Goal: Information Seeking & Learning: Find specific fact

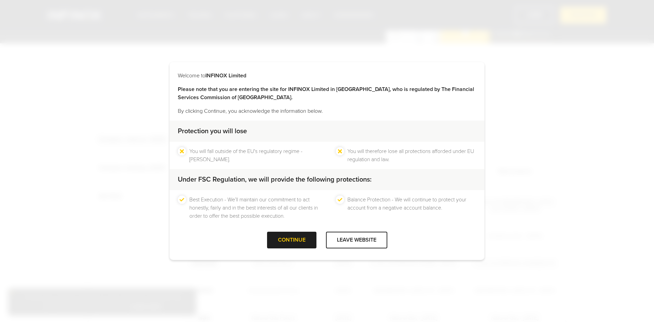
click at [292, 240] on div at bounding box center [292, 240] width 0 height 0
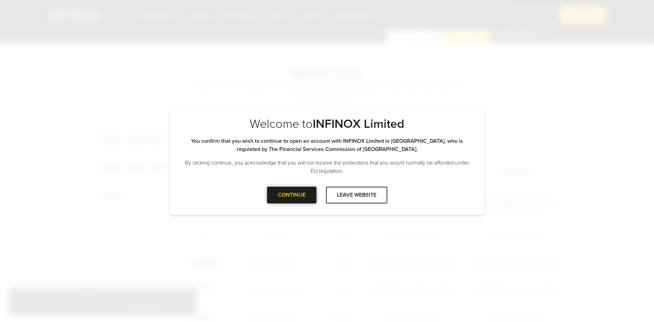
click at [300, 193] on div "CONTINUE" at bounding box center [291, 195] width 49 height 17
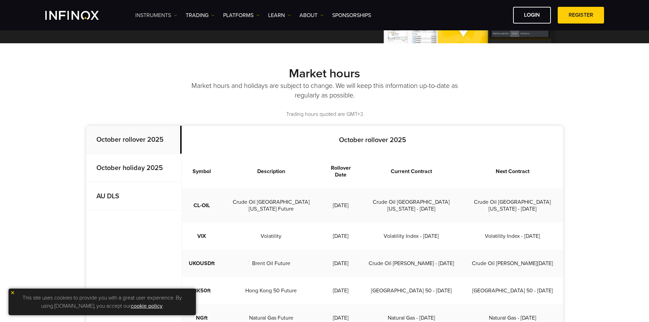
click at [175, 12] on link "Instruments" at bounding box center [156, 15] width 42 height 8
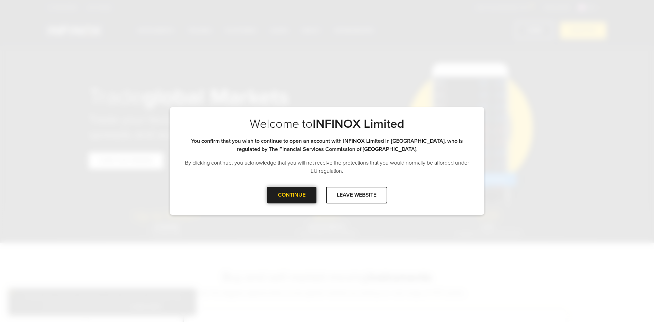
click at [292, 195] on div at bounding box center [292, 195] width 0 height 0
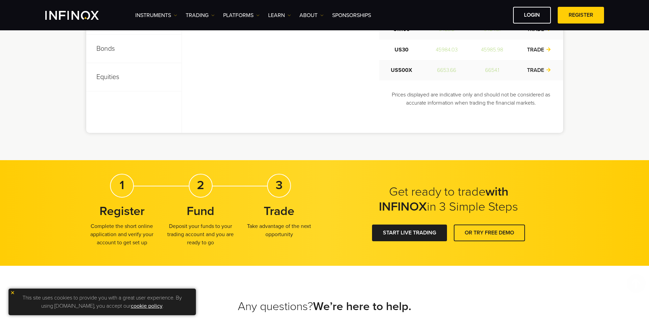
scroll to position [375, 0]
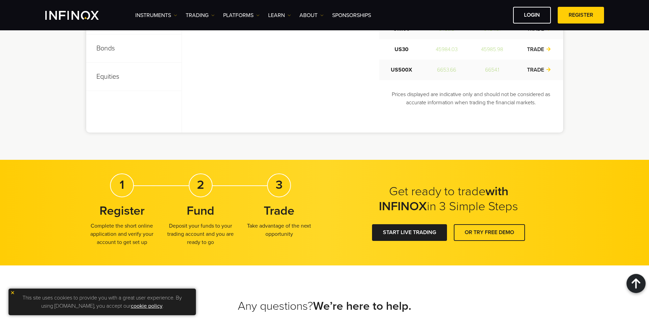
click at [108, 48] on p "Bonds" at bounding box center [133, 48] width 95 height 28
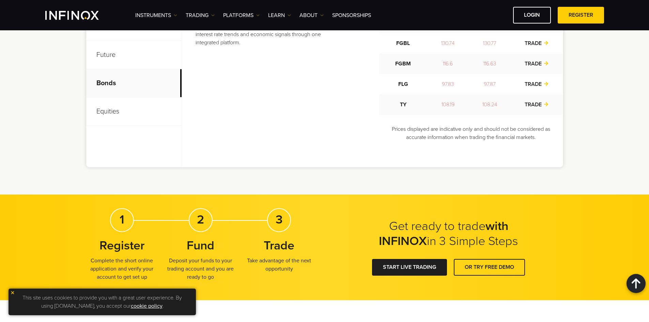
scroll to position [238, 0]
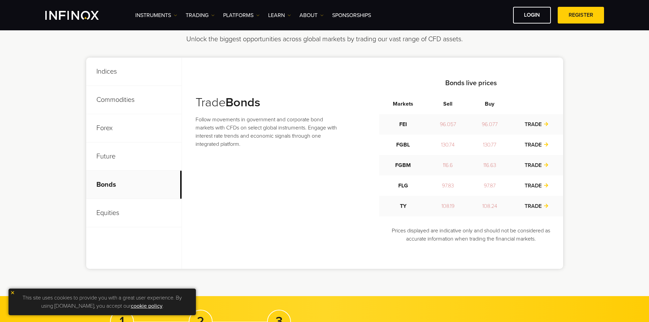
click at [101, 130] on p "Forex" at bounding box center [133, 128] width 95 height 28
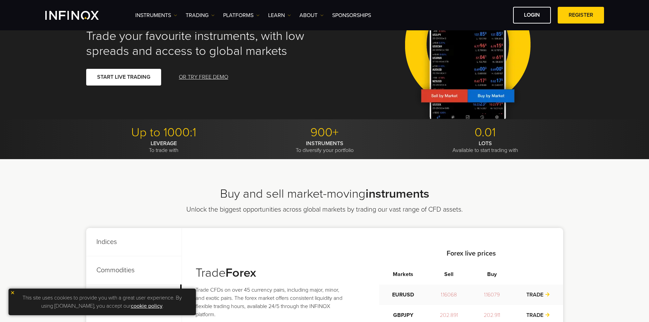
scroll to position [0, 0]
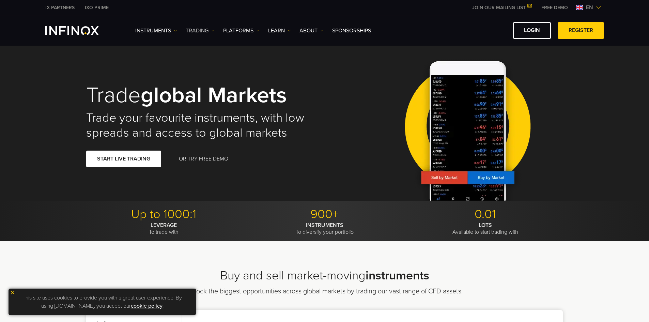
click at [209, 28] on link "TRADING" at bounding box center [200, 31] width 29 height 8
click at [170, 33] on link "Instruments" at bounding box center [156, 31] width 42 height 8
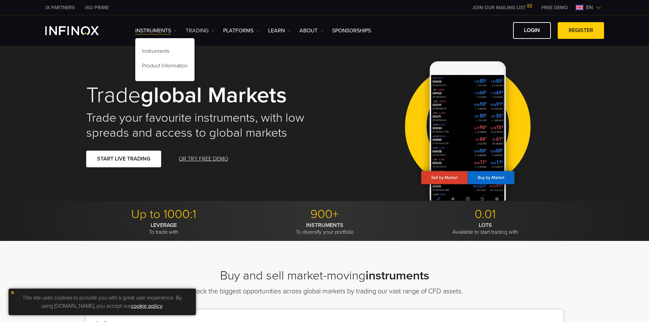
click at [206, 30] on link "TRADING" at bounding box center [200, 31] width 29 height 8
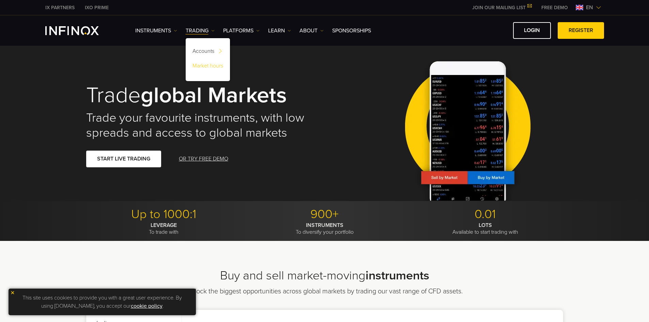
click at [210, 66] on link "Market hours" at bounding box center [208, 67] width 44 height 15
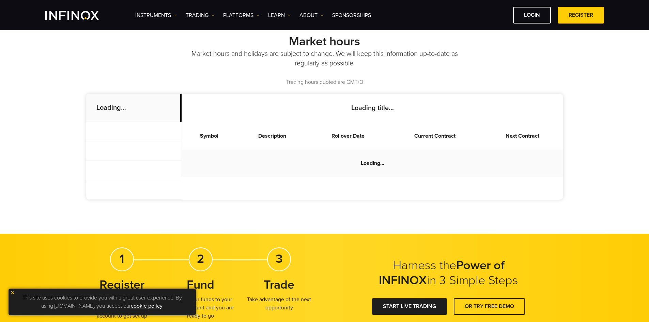
scroll to position [170, 0]
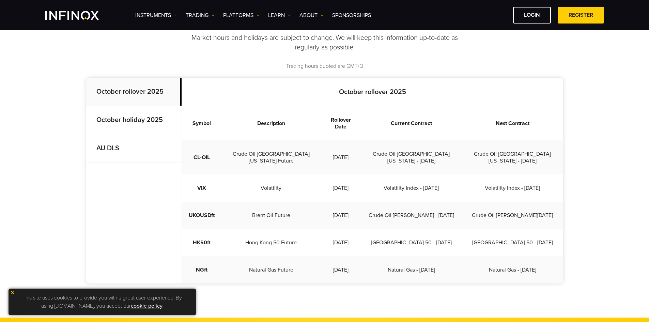
click at [137, 124] on p "October holiday 2025" at bounding box center [133, 120] width 95 height 28
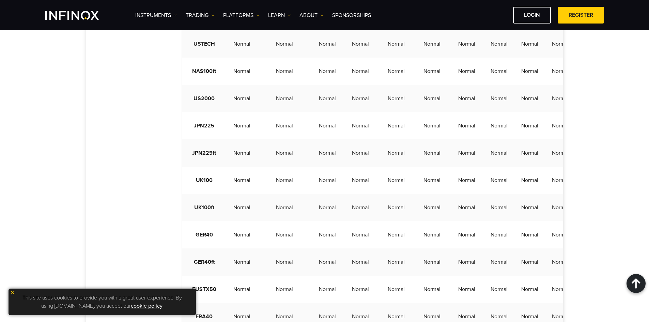
scroll to position [511, 0]
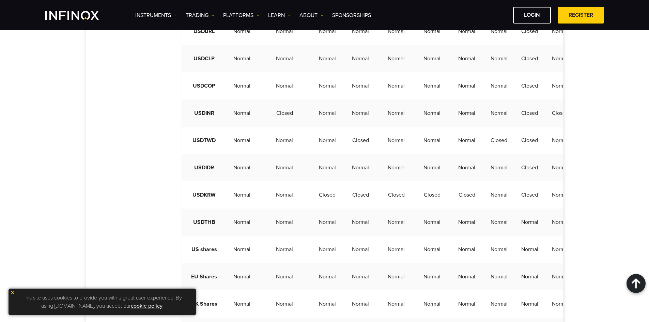
scroll to position [1498, 0]
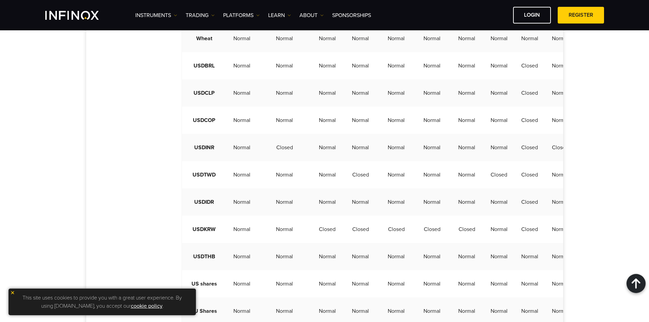
scroll to position [0, 0]
drag, startPoint x: 12, startPoint y: 292, endPoint x: 49, endPoint y: 296, distance: 36.6
click at [12, 292] on img at bounding box center [12, 292] width 5 height 5
